Goal: Find specific fact: Find specific fact

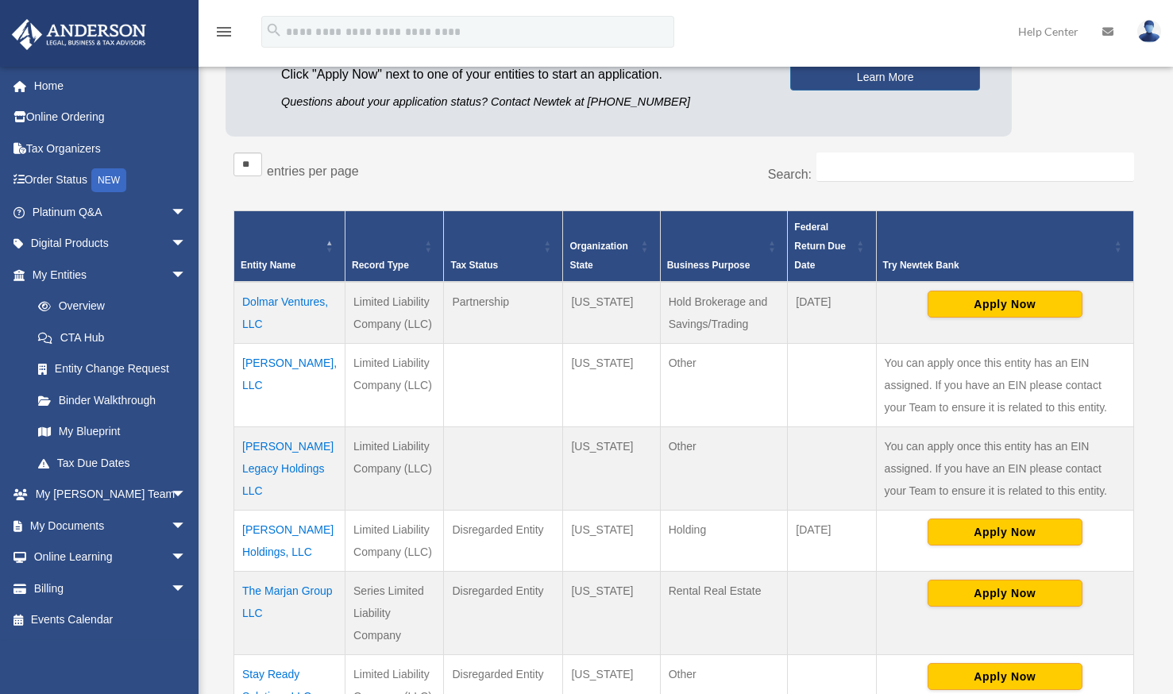
scroll to position [215, 0]
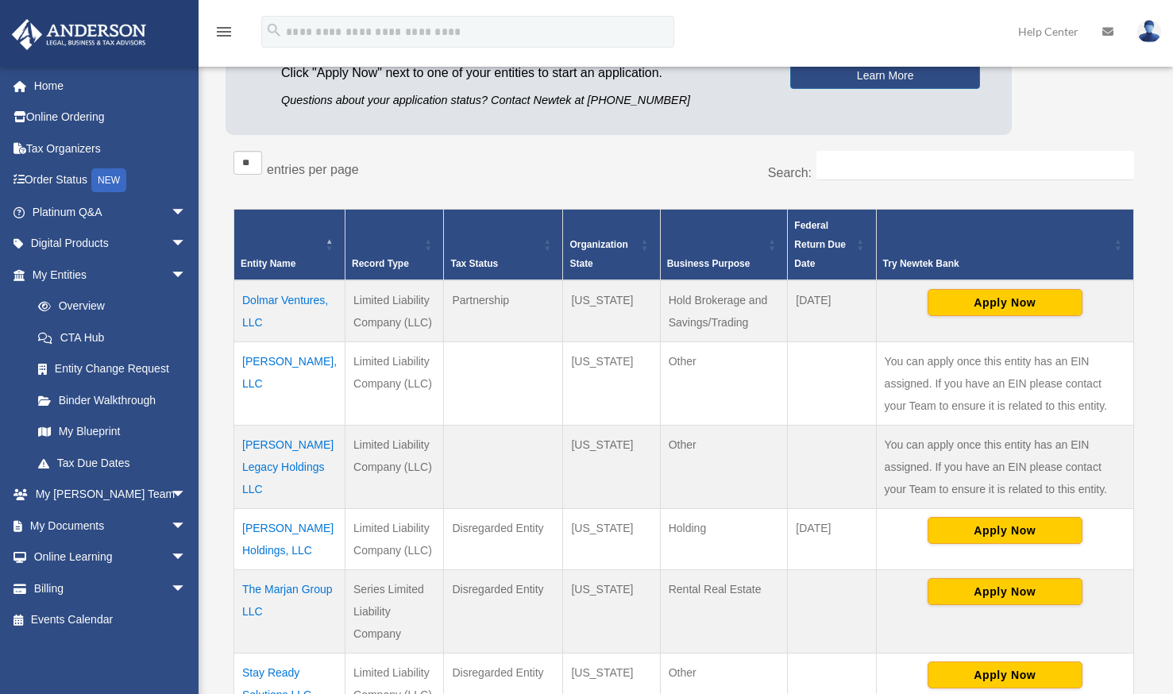
click at [256, 314] on td "Dolmar Ventures, LLC" at bounding box center [289, 311] width 111 height 62
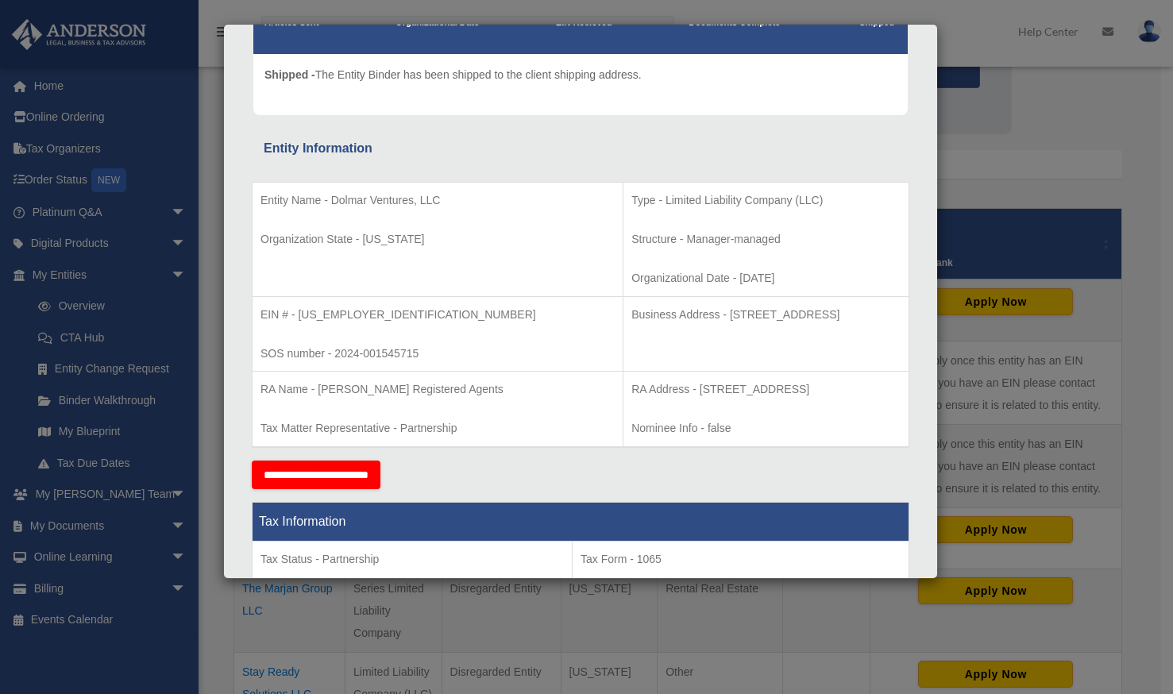
scroll to position [0, 0]
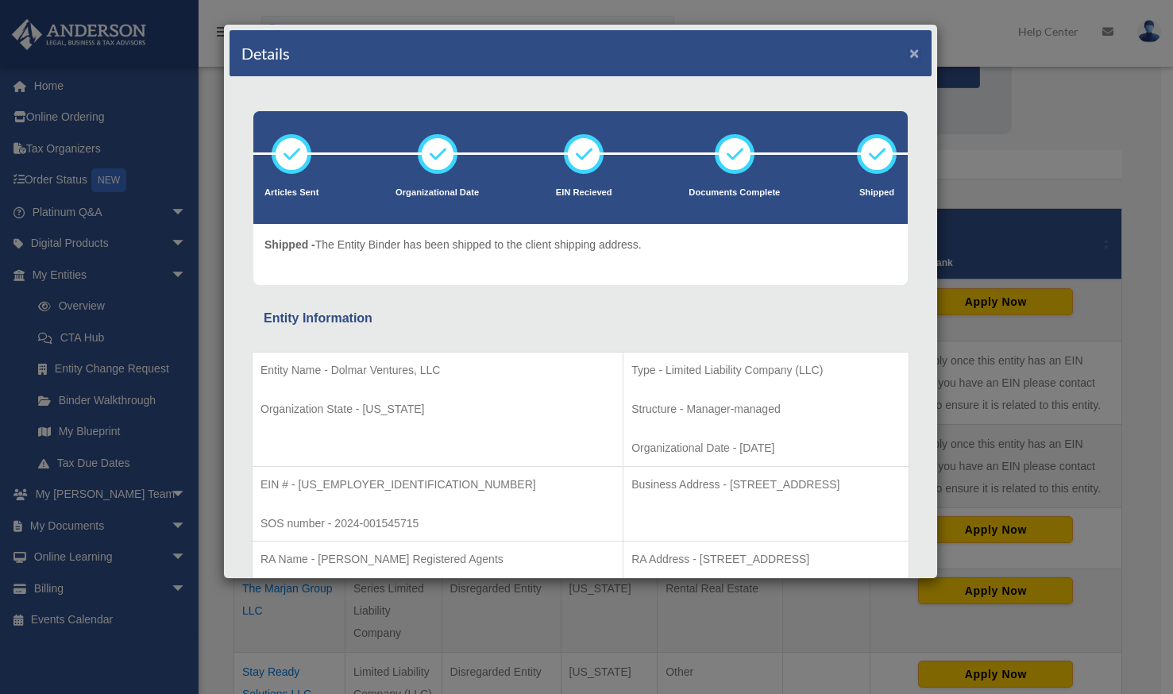
click at [909, 50] on button "×" at bounding box center [914, 52] width 10 height 17
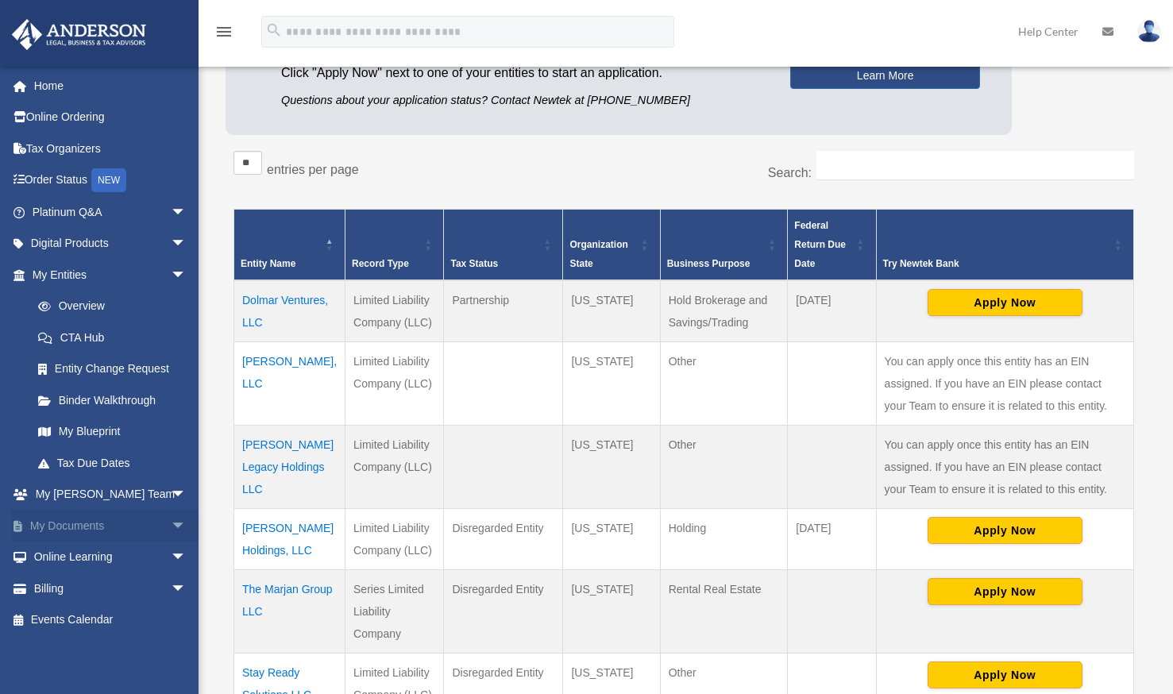
click at [171, 523] on span "arrow_drop_down" at bounding box center [187, 526] width 32 height 33
click at [88, 560] on link "Box" at bounding box center [116, 558] width 188 height 32
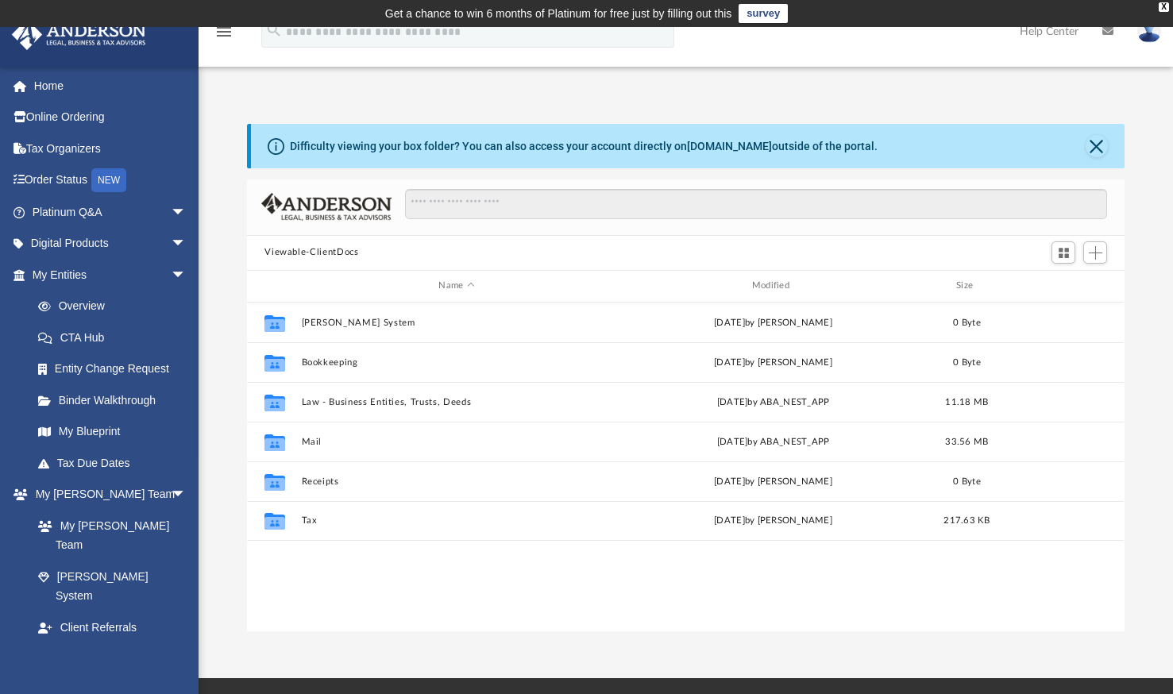
scroll to position [349, 865]
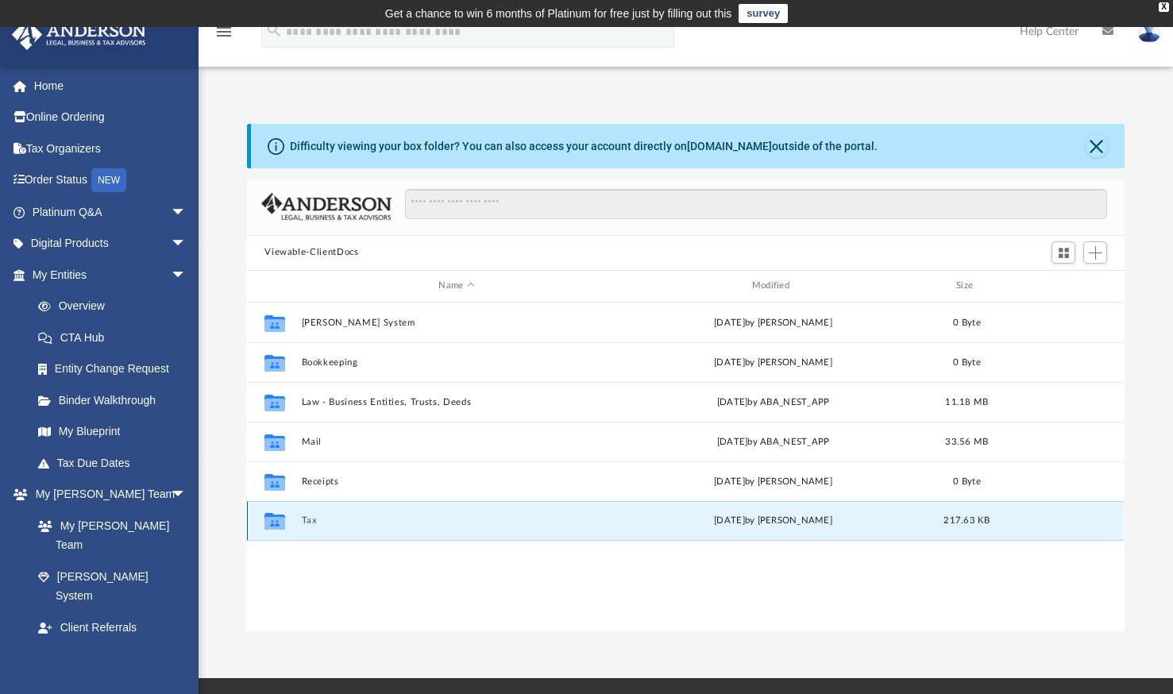
click at [309, 515] on button "Tax" at bounding box center [457, 520] width 310 height 10
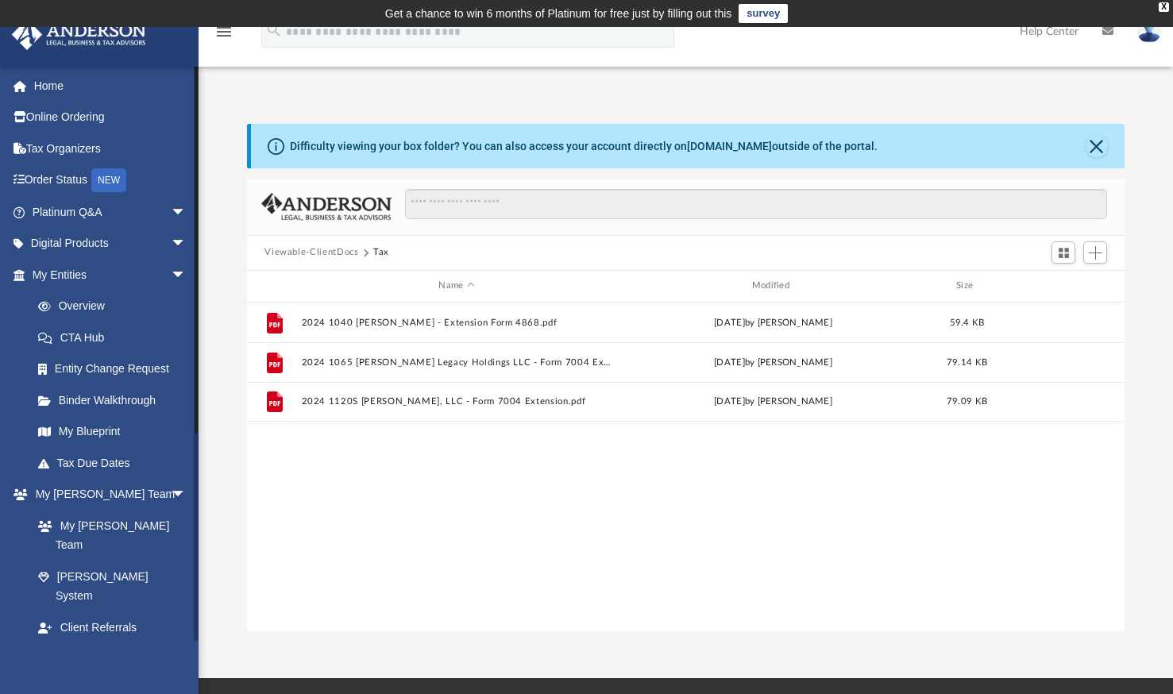
click at [171, 643] on span "arrow_drop_down" at bounding box center [187, 659] width 32 height 33
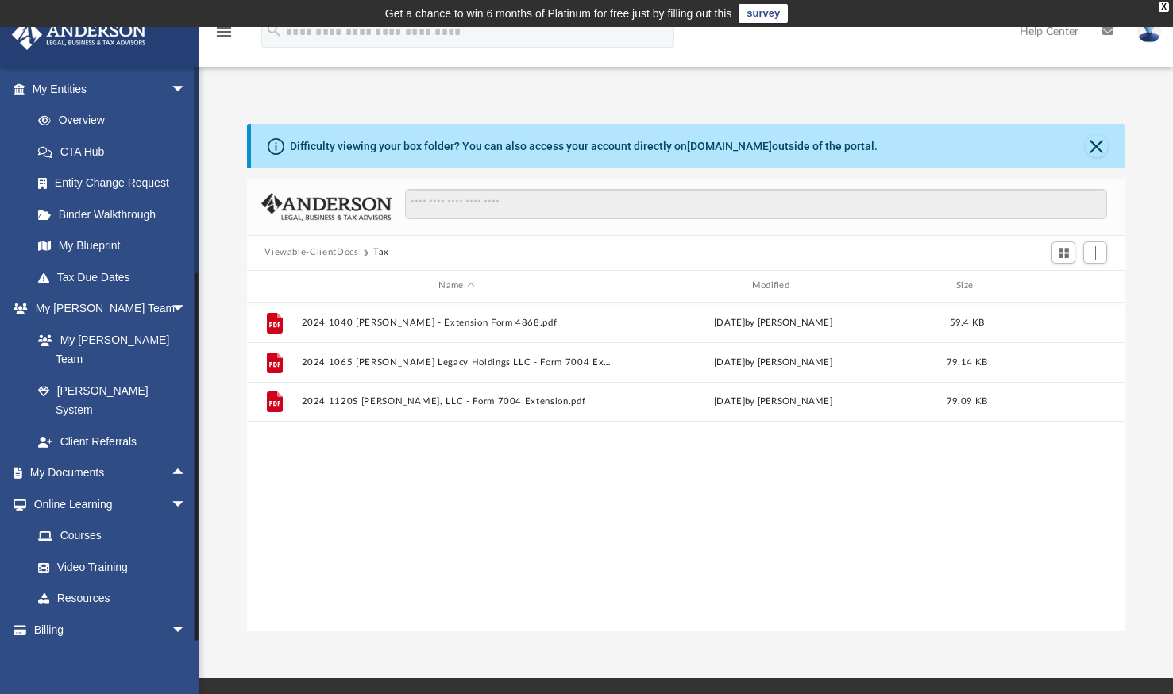
drag, startPoint x: 195, startPoint y: 604, endPoint x: 191, endPoint y: 722, distance: 117.6
click at [191, 693] on html "X Get a chance to win 6 months of Platinum for free just by filling out this su…" at bounding box center [586, 481] width 1173 height 962
click at [1098, 140] on button "Close" at bounding box center [1096, 146] width 22 height 22
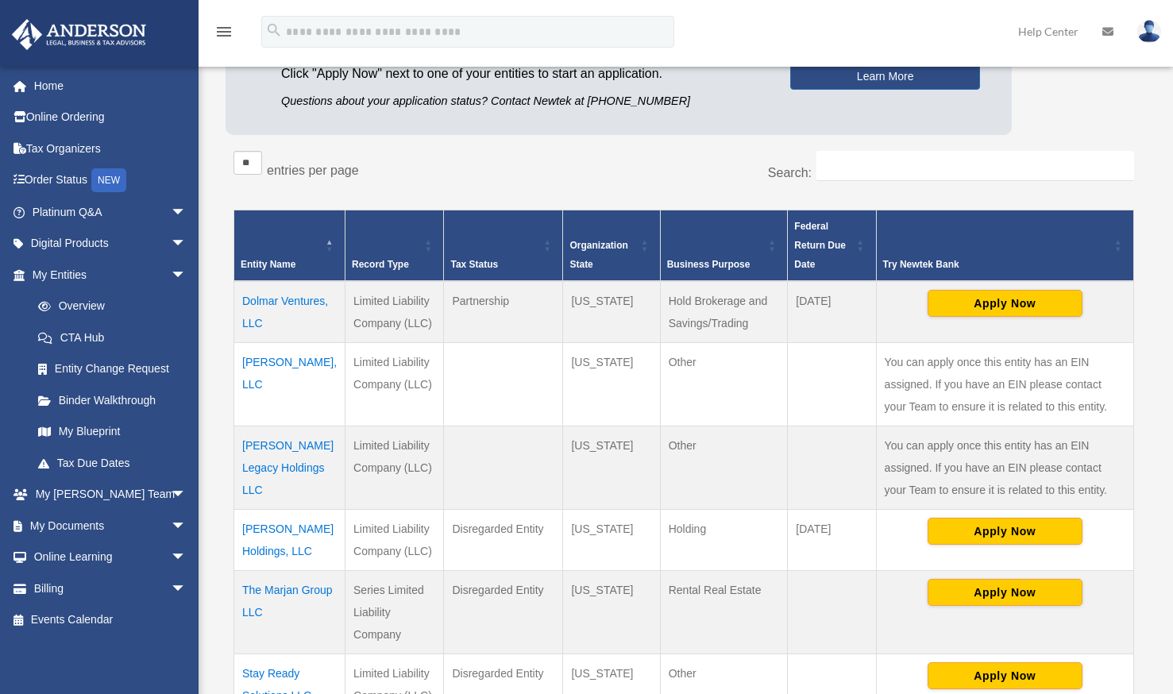
scroll to position [211, 0]
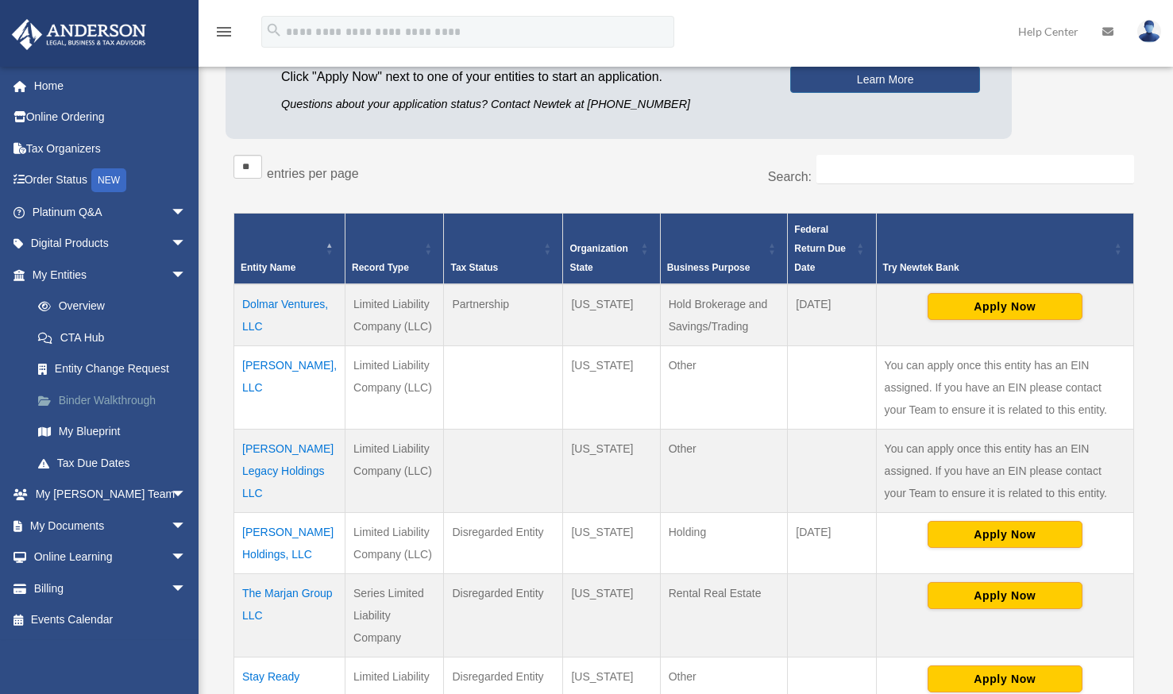
click at [142, 395] on link "Binder Walkthrough" at bounding box center [116, 400] width 188 height 32
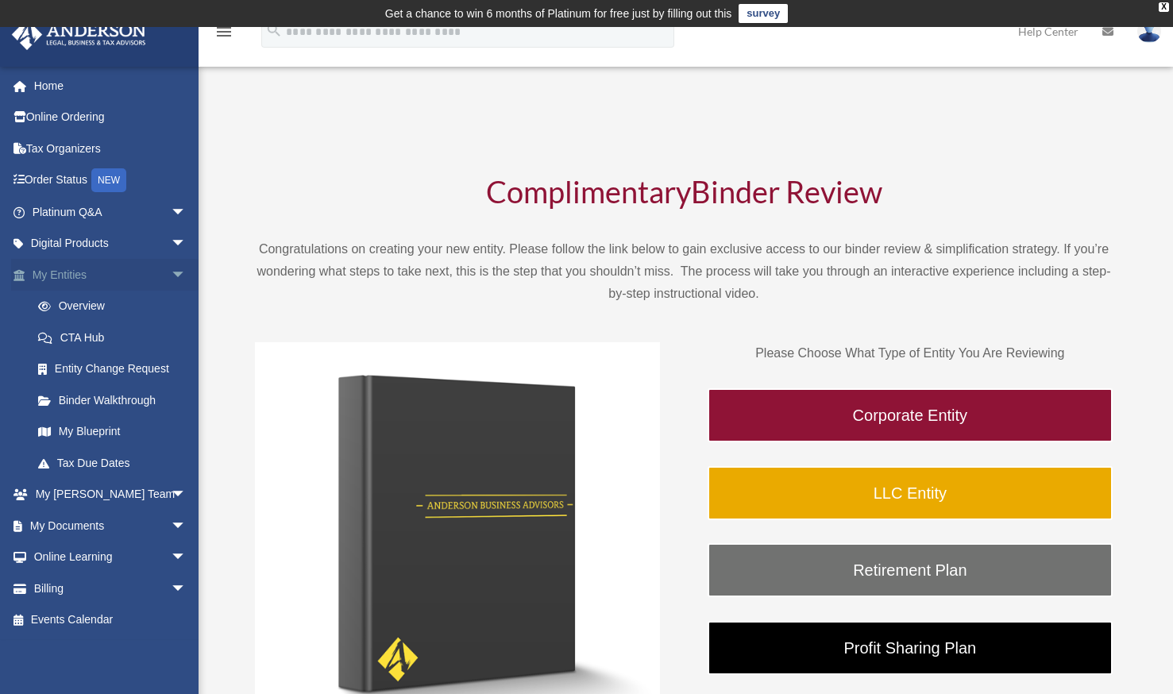
click at [67, 268] on link "My Entities arrow_drop_down" at bounding box center [110, 275] width 199 height 32
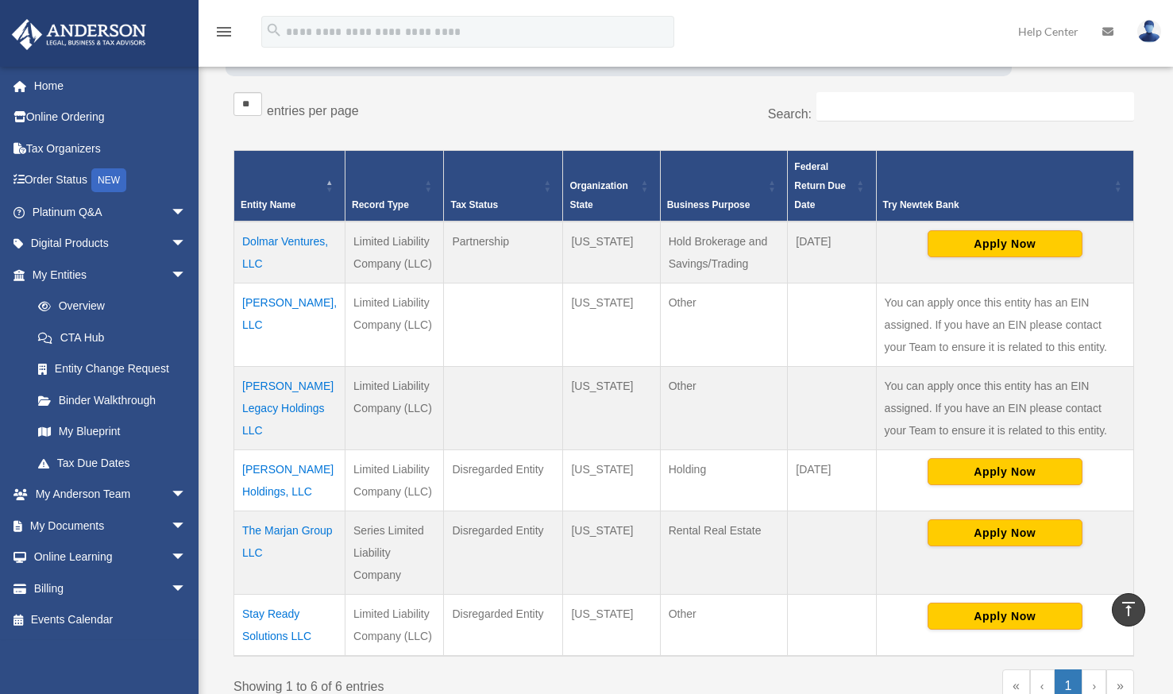
scroll to position [264, 0]
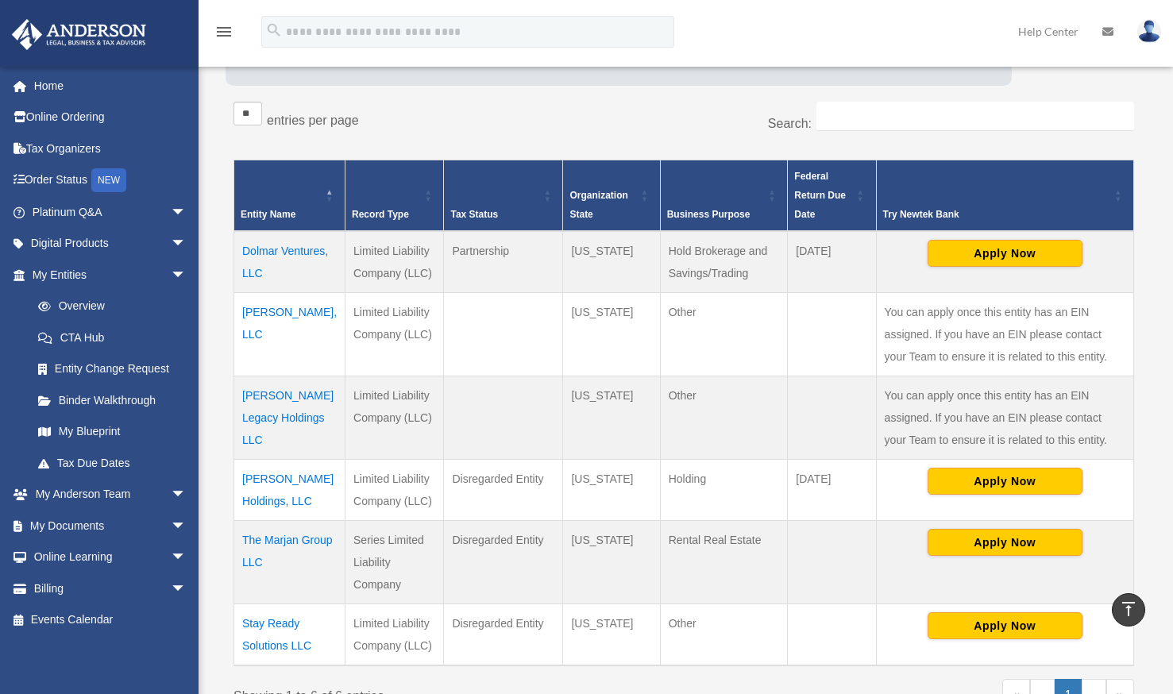
click at [260, 251] on td "Dolmar Ventures, LLC" at bounding box center [289, 262] width 111 height 62
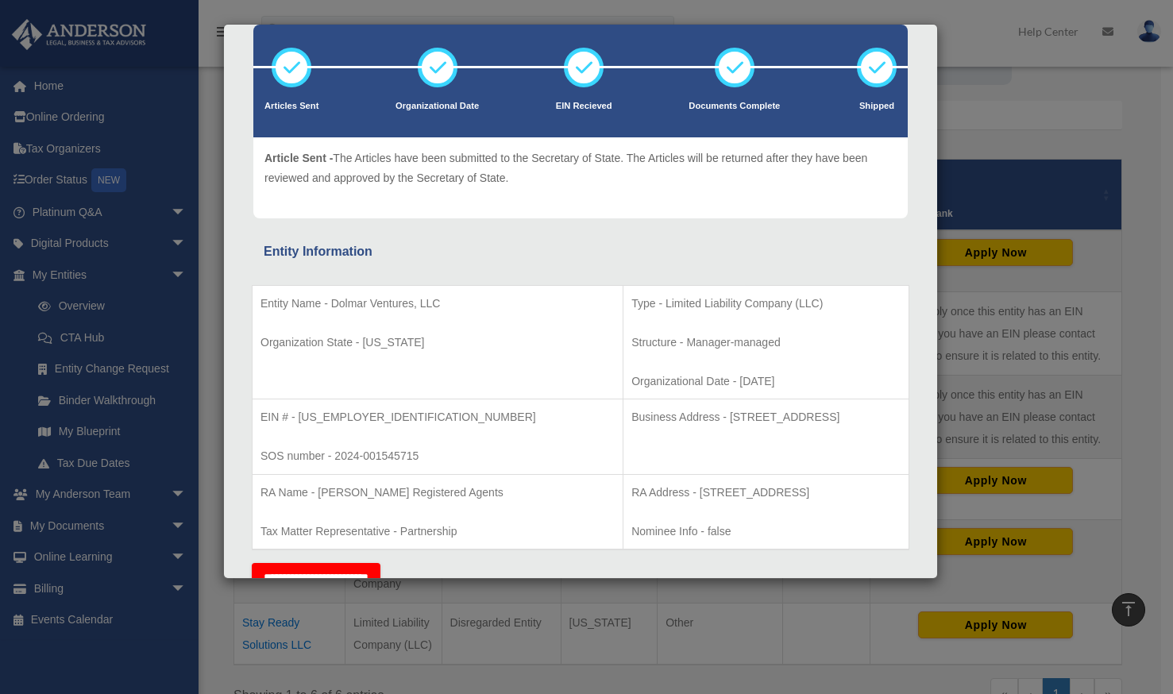
scroll to position [0, 0]
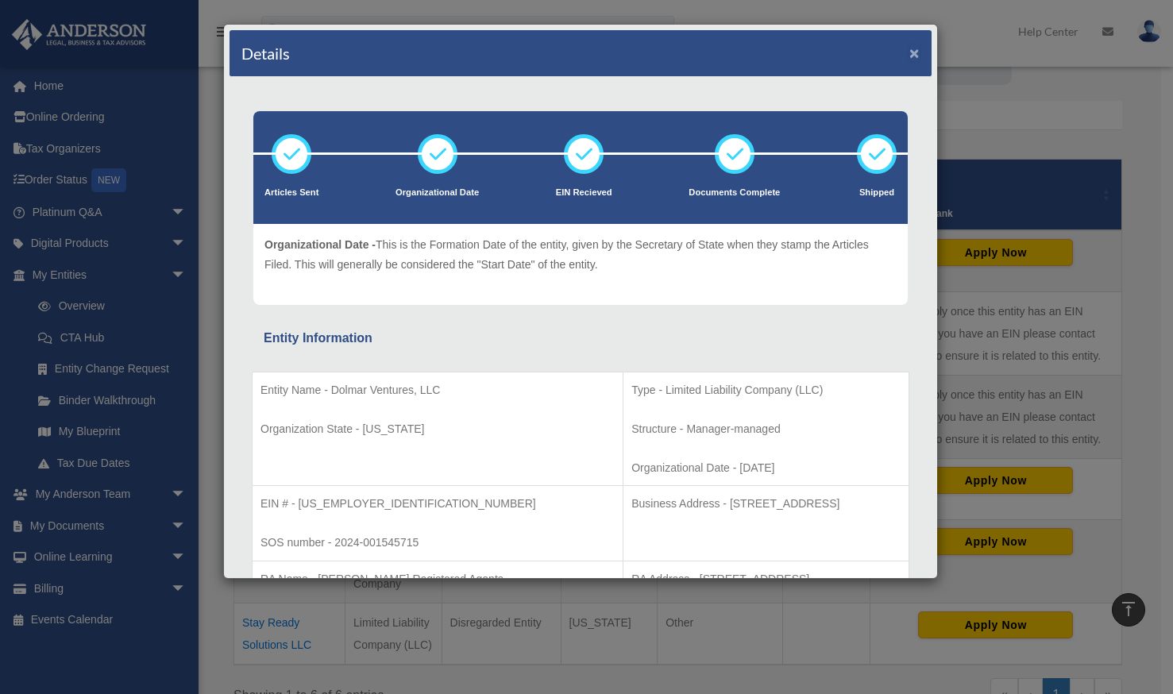
click at [909, 50] on button "×" at bounding box center [914, 52] width 10 height 17
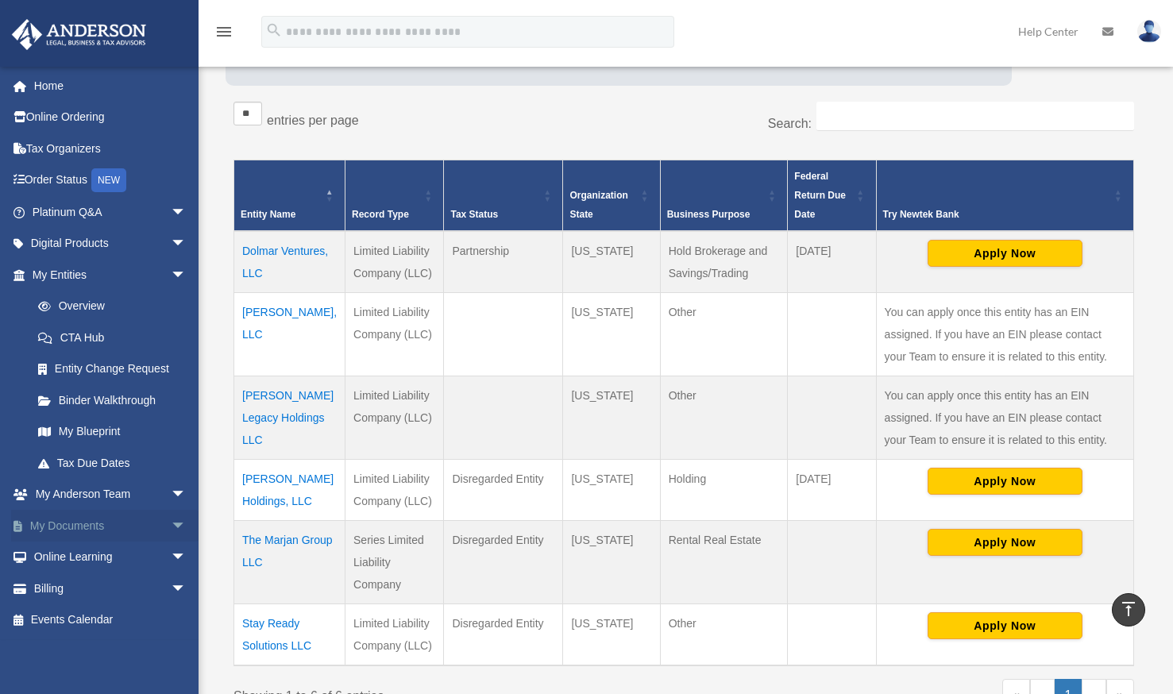
click at [90, 523] on link "My Documents arrow_drop_down" at bounding box center [110, 526] width 199 height 32
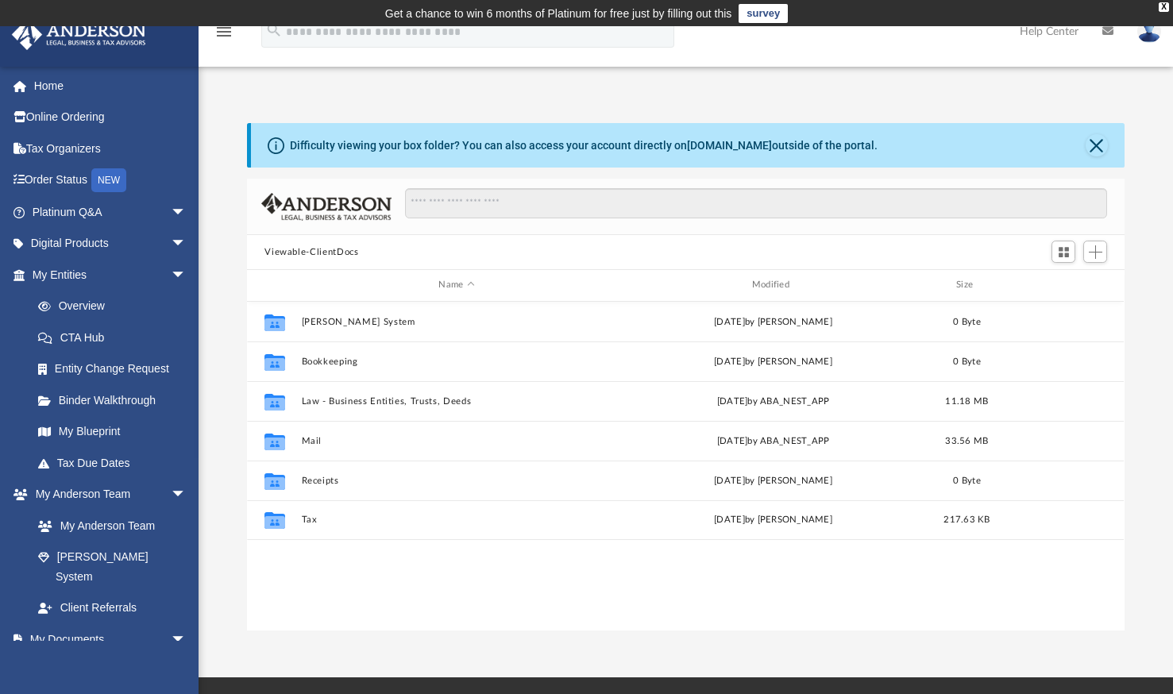
scroll to position [349, 865]
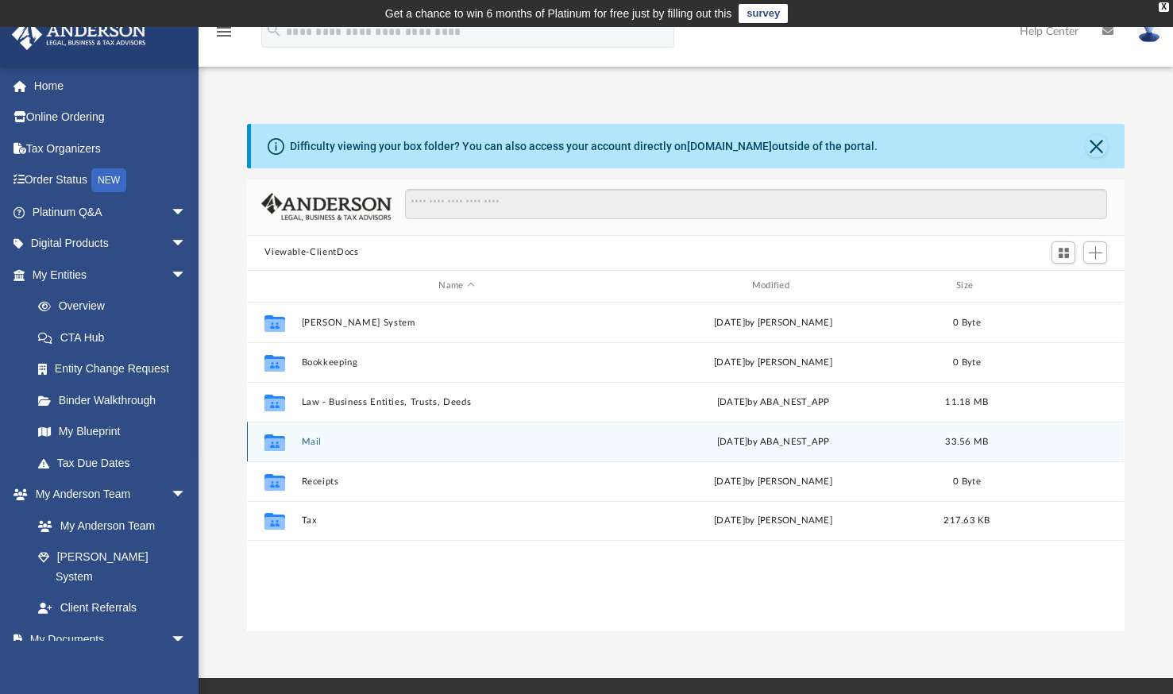
click at [314, 437] on button "Mail" at bounding box center [457, 442] width 310 height 10
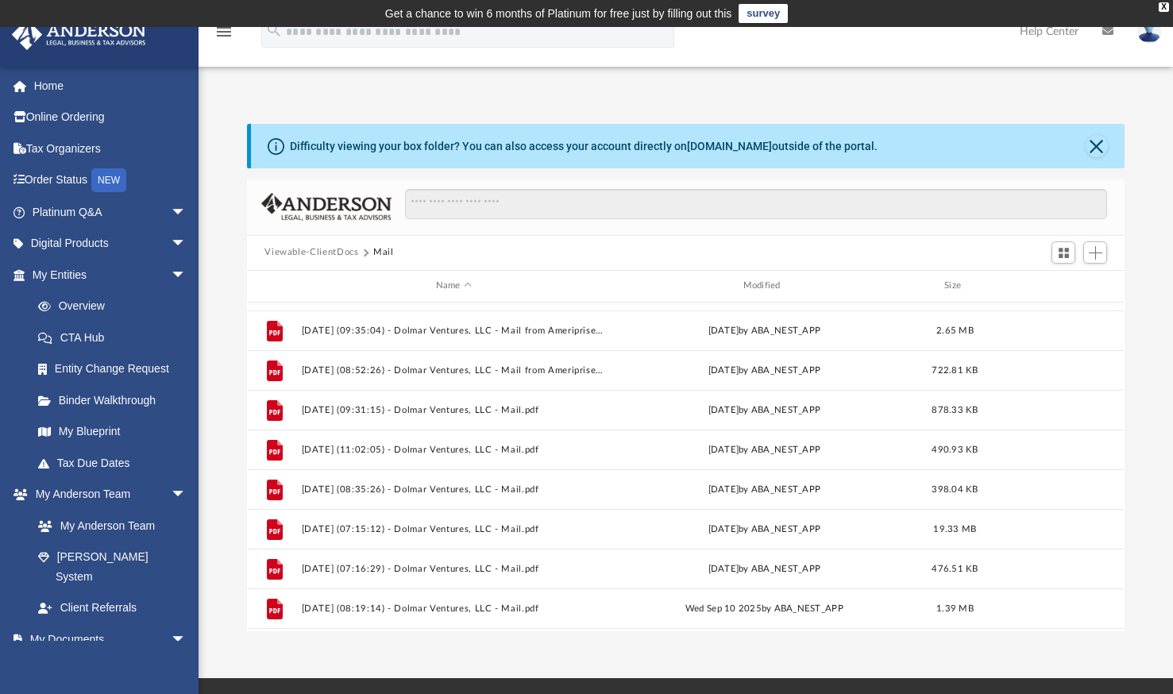
scroll to position [266, 0]
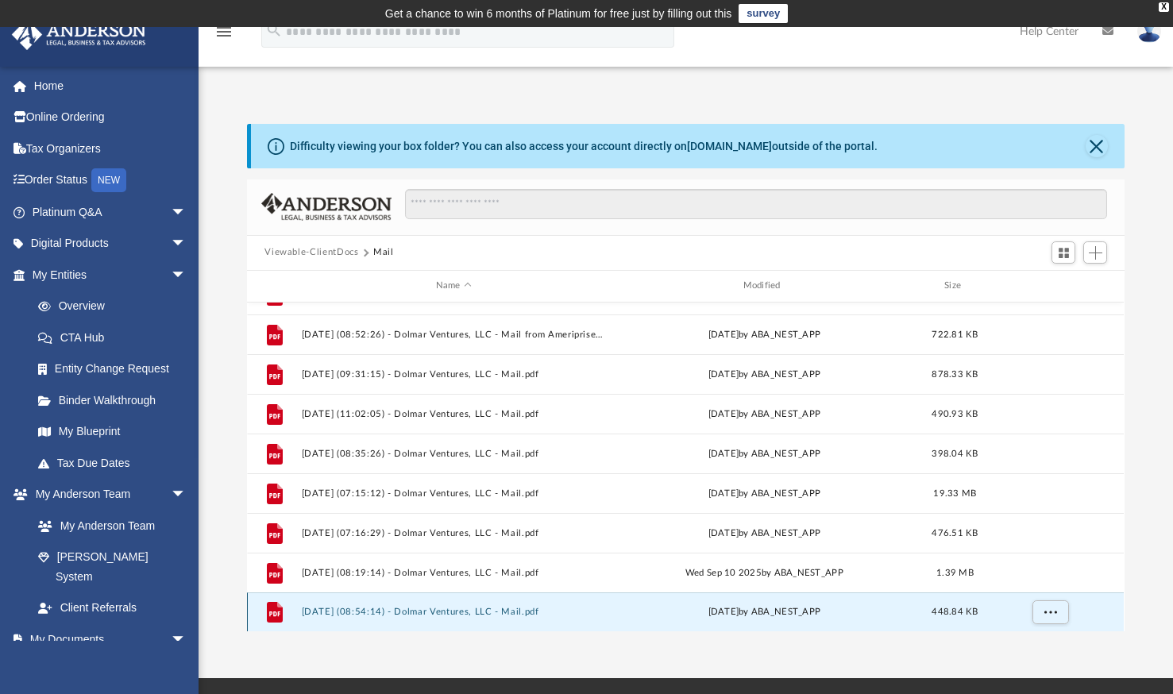
click at [426, 608] on button "2025.09.16 (08:54:14) - Dolmar Ventures, LLC - Mail.pdf" at bounding box center [454, 612] width 304 height 10
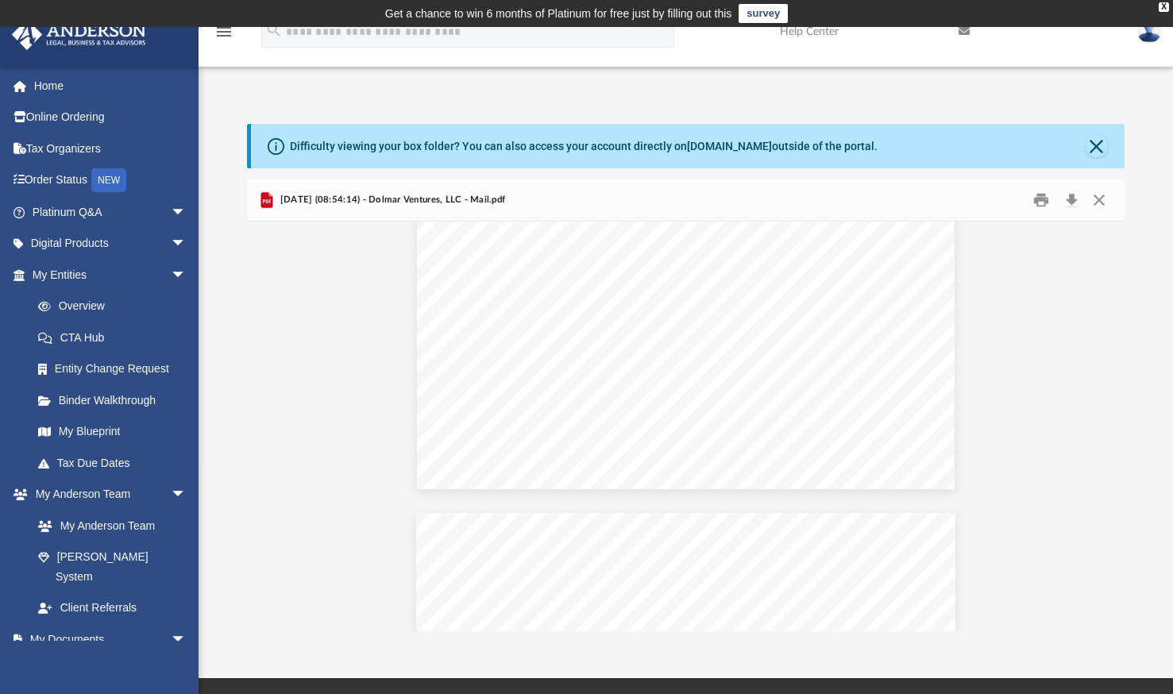
scroll to position [0, 0]
click at [1101, 196] on button "Close" at bounding box center [1099, 199] width 29 height 25
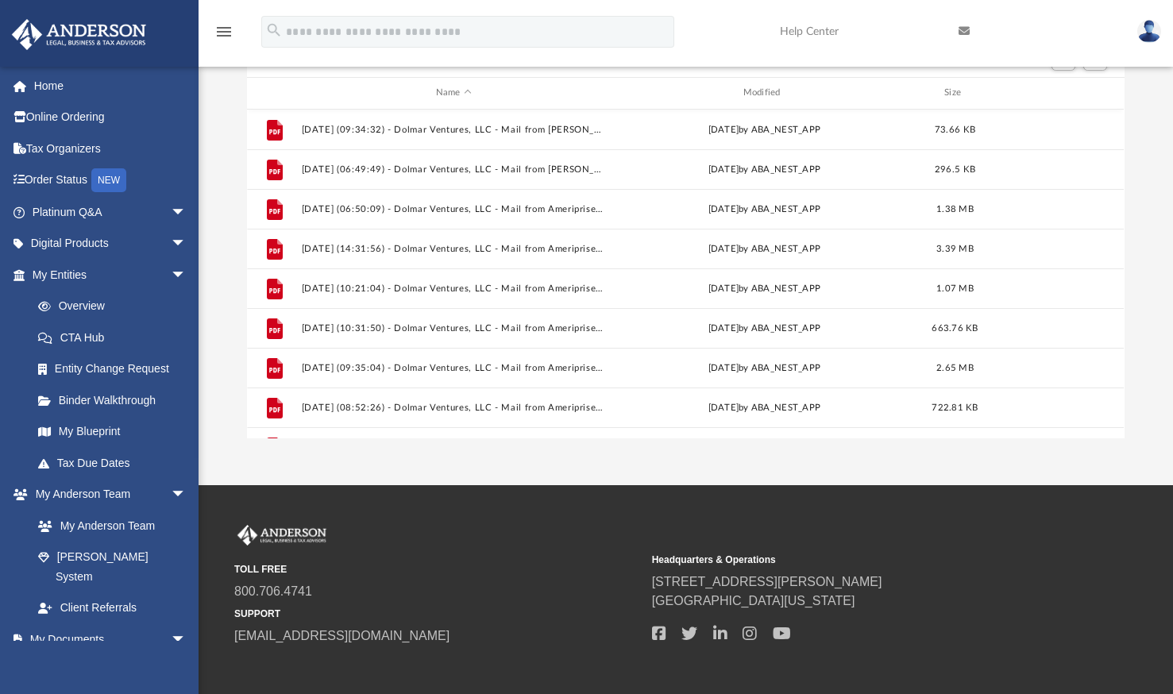
scroll to position [268, 0]
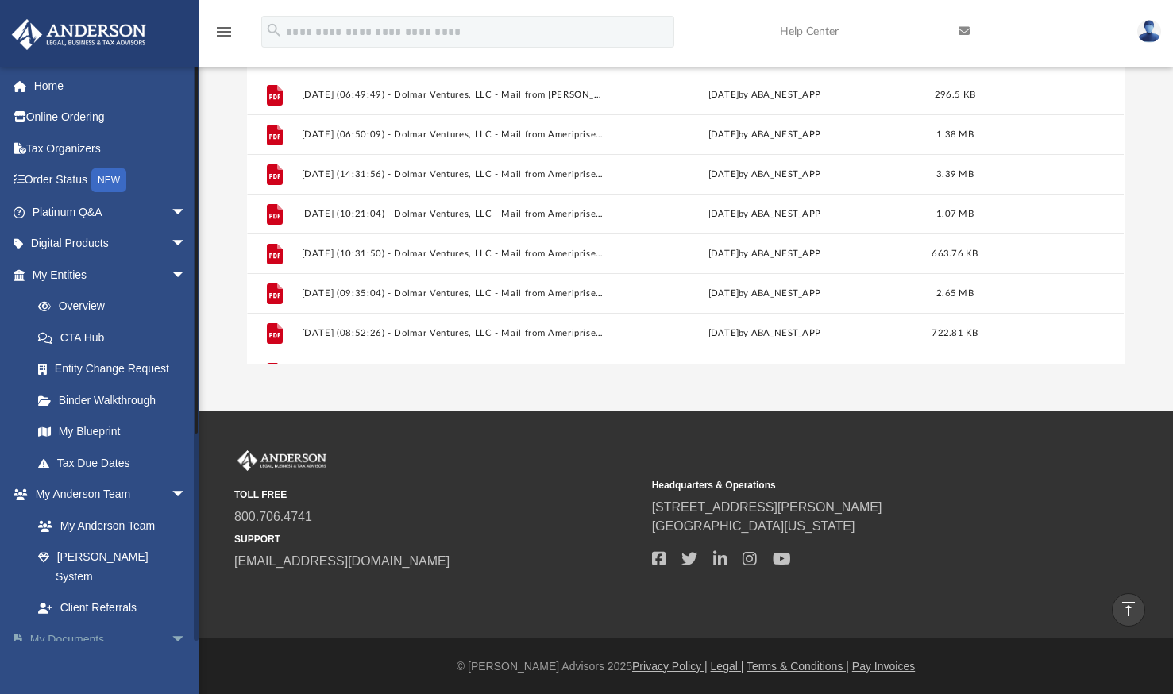
click at [79, 623] on link "My Documents arrow_drop_down" at bounding box center [110, 639] width 199 height 32
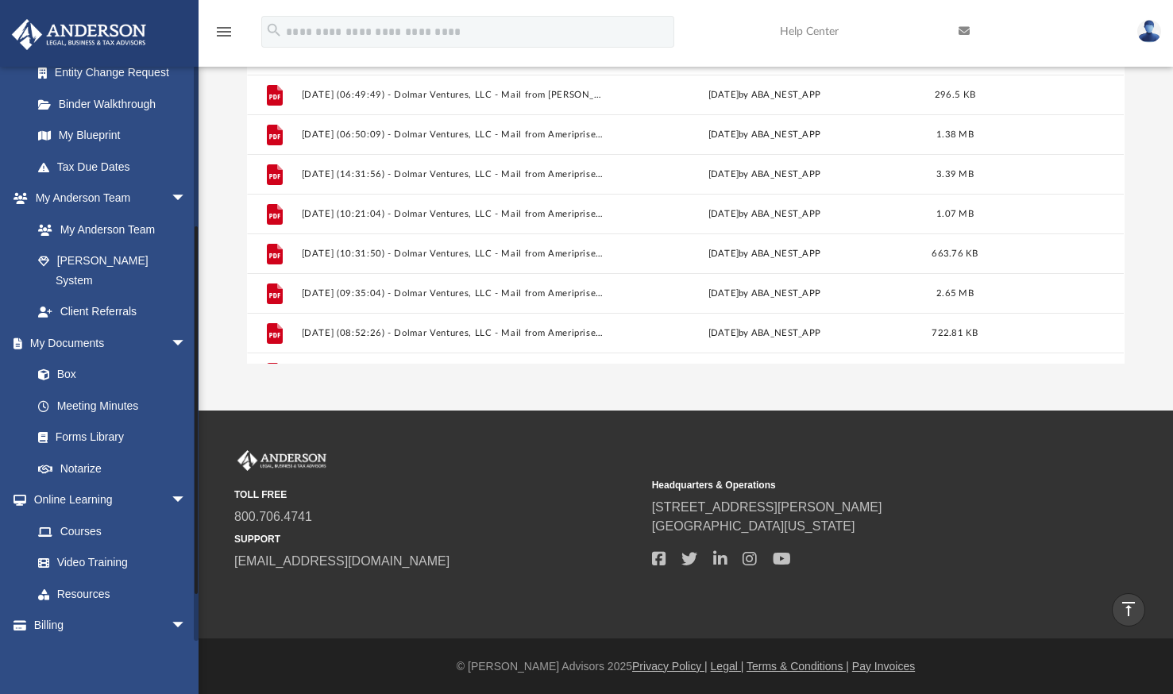
scroll to position [311, 0]
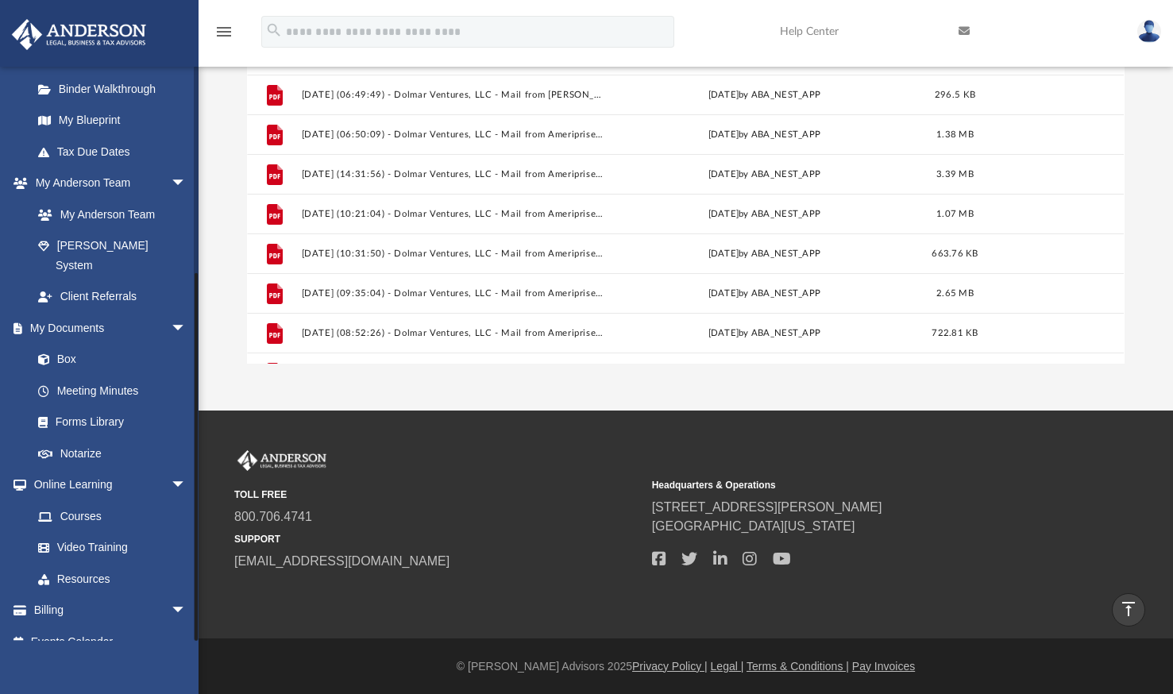
drag, startPoint x: 196, startPoint y: 423, endPoint x: 197, endPoint y: 689, distance: 266.0
click at [197, 689] on div "erig_mudeles@yahoo.com Sign Out erig_mudeles@yahoo.com Home Online Ordering Tax…" at bounding box center [99, 413] width 198 height 694
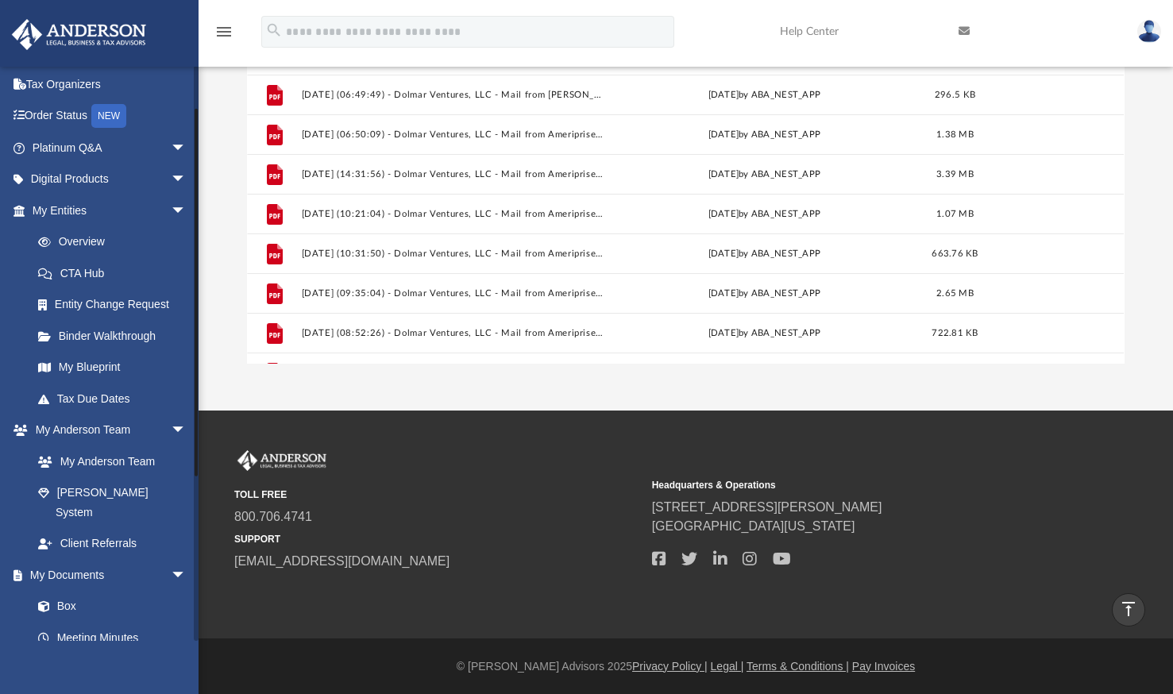
scroll to position [63, 0]
drag, startPoint x: 195, startPoint y: 352, endPoint x: 198, endPoint y: 186, distance: 166.0
click at [198, 186] on div "App erig_mudeles@yahoo.com Sign Out erig_mudeles@yahoo.com Home Online Ordering…" at bounding box center [586, 84] width 1173 height 557
click at [68, 205] on link "My Entities arrow_drop_down" at bounding box center [110, 212] width 199 height 32
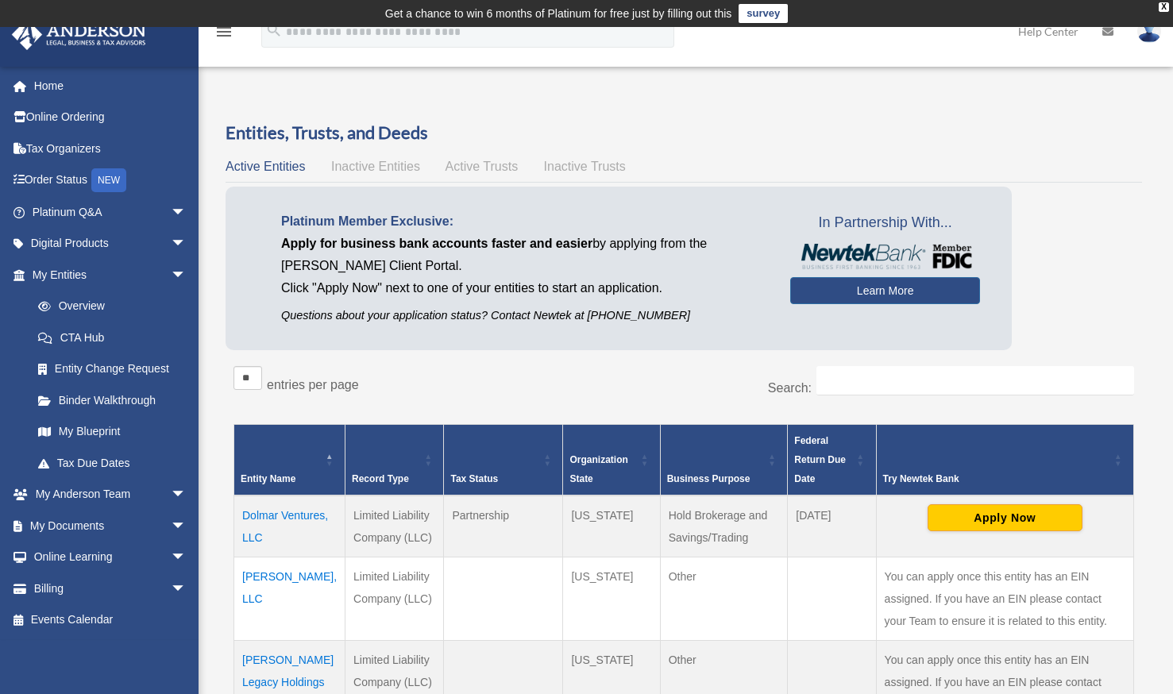
click at [254, 530] on td "Dolmar Ventures, LLC" at bounding box center [289, 526] width 111 height 62
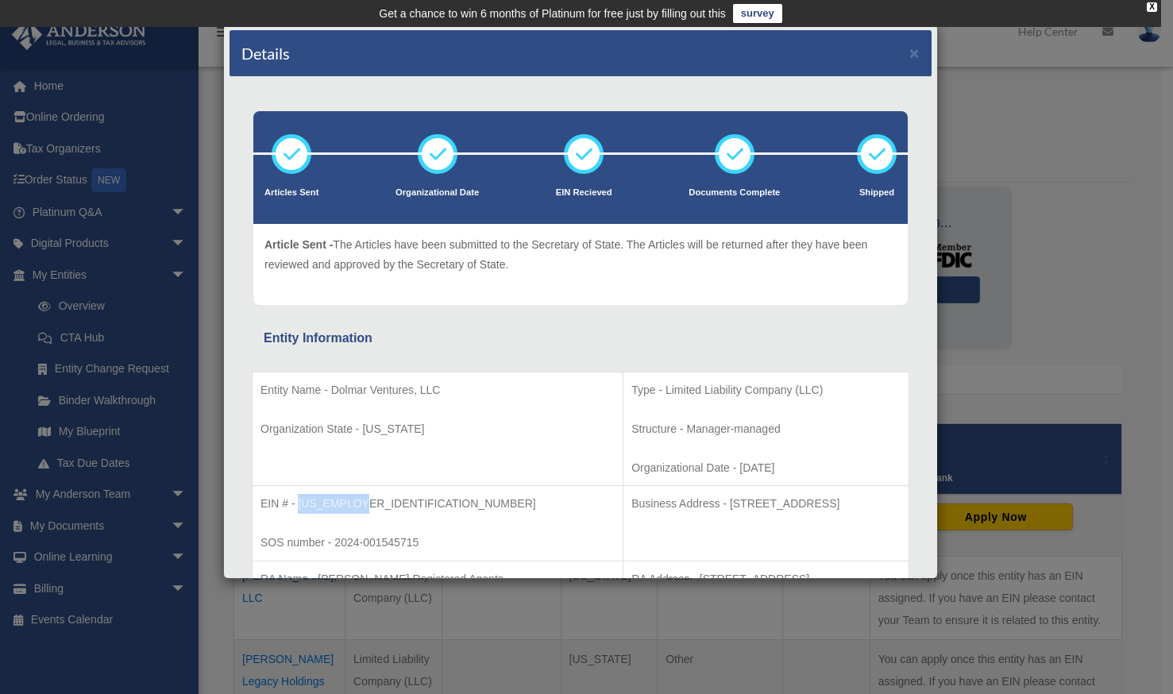
drag, startPoint x: 299, startPoint y: 503, endPoint x: 364, endPoint y: 507, distance: 65.2
click at [364, 507] on p "EIN # - [US_EMPLOYER_IDENTIFICATION_NUMBER]" at bounding box center [437, 504] width 354 height 20
drag, startPoint x: 364, startPoint y: 507, endPoint x: 339, endPoint y: 502, distance: 25.9
copy p "[US_EMPLOYER_IDENTIFICATION_NUMBER]"
